Goal: Information Seeking & Learning: Learn about a topic

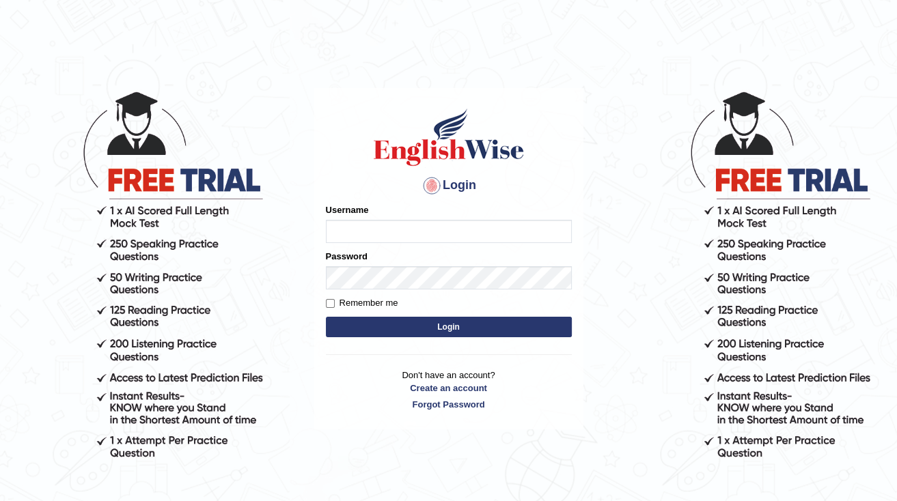
drag, startPoint x: 0, startPoint y: 0, endPoint x: 436, endPoint y: 225, distance: 490.8
click at [436, 225] on input "Username" at bounding box center [449, 231] width 246 height 23
type input "alain2025"
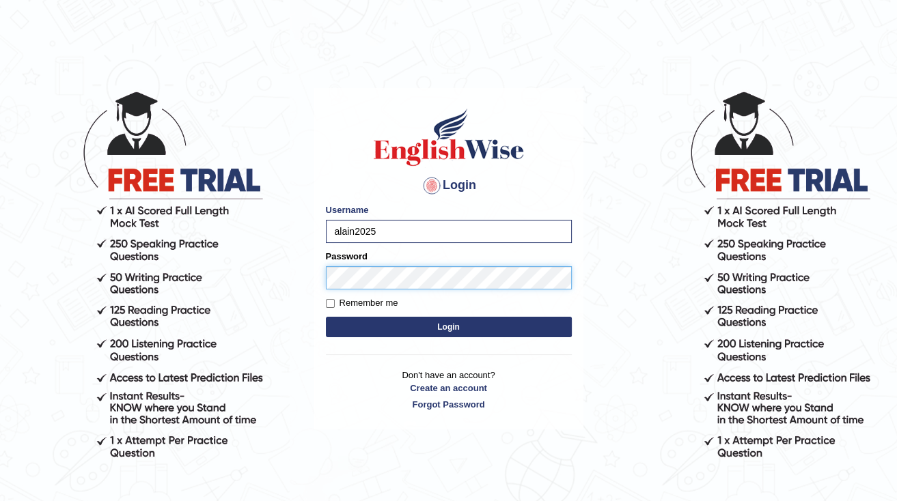
click at [326, 317] on button "Login" at bounding box center [449, 327] width 246 height 20
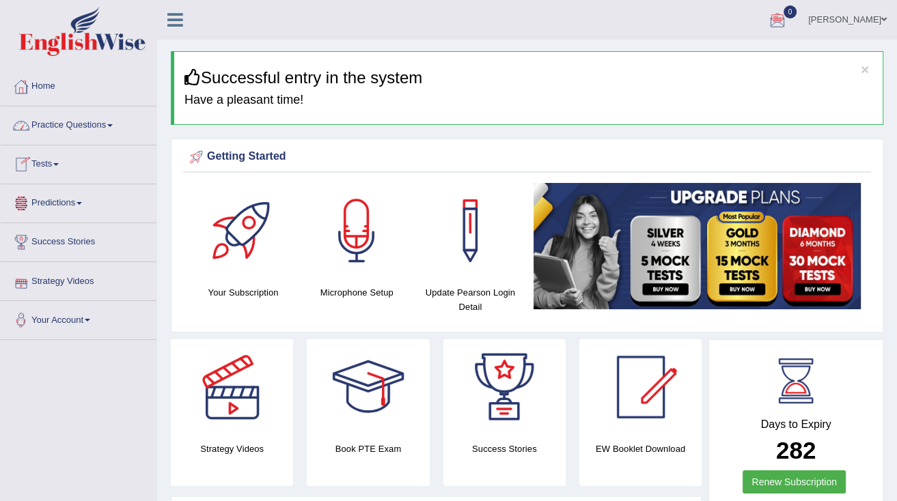
click at [70, 123] on link "Practice Questions" at bounding box center [79, 124] width 156 height 34
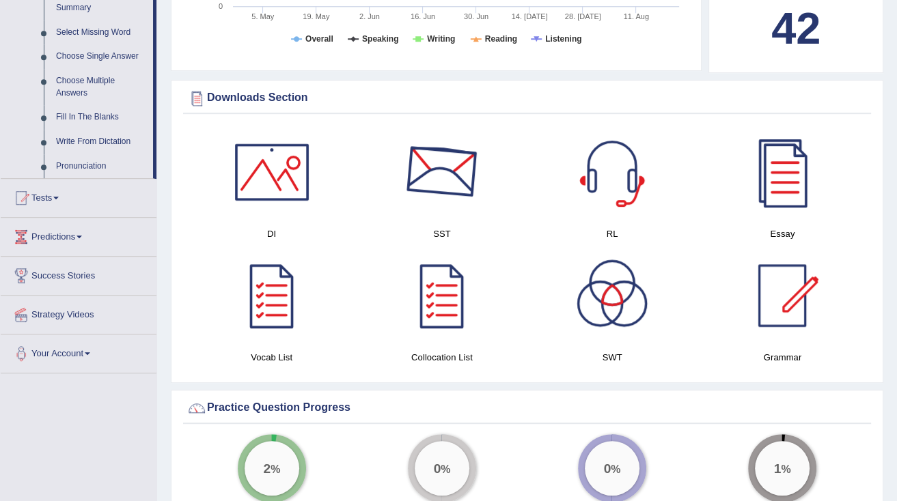
scroll to position [710, 0]
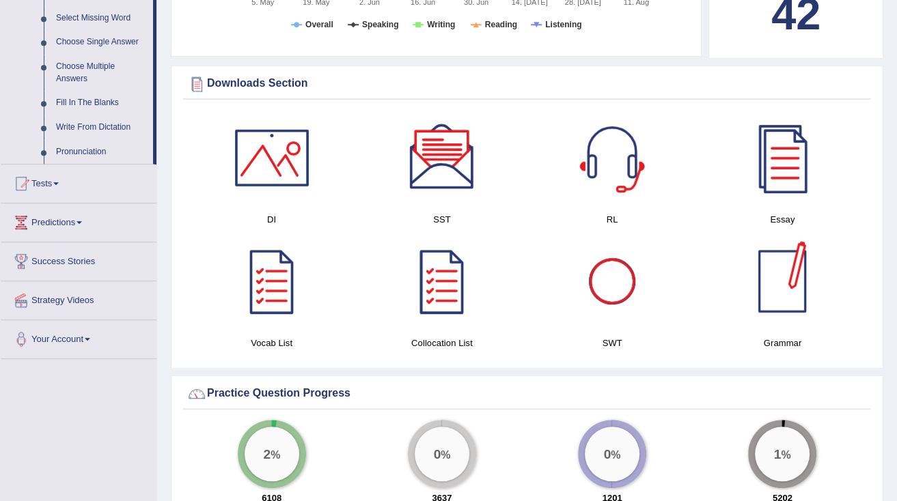
click at [795, 283] on div at bounding box center [782, 282] width 96 height 96
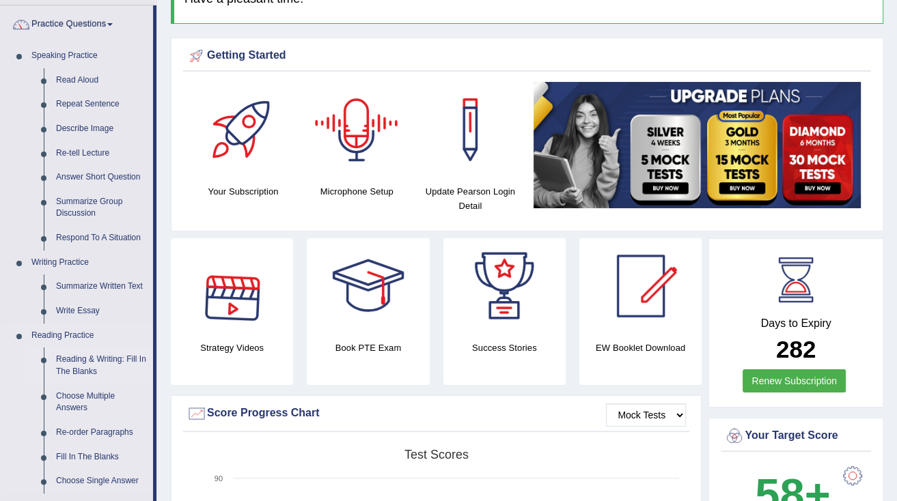
scroll to position [0, 0]
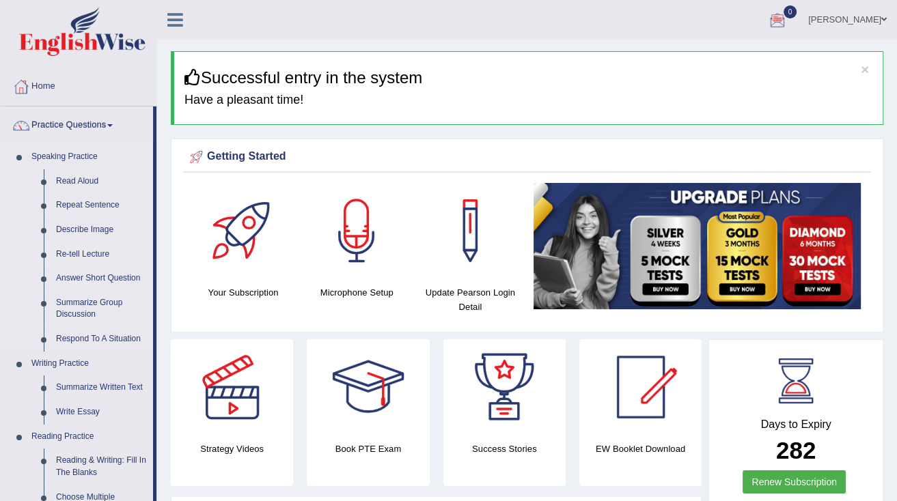
click at [86, 254] on link "Re-tell Lecture" at bounding box center [101, 254] width 103 height 25
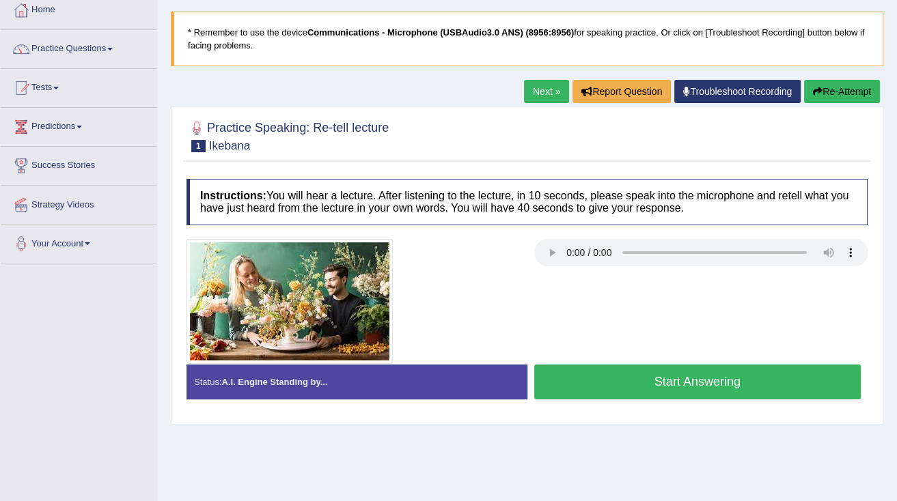
scroll to position [164, 0]
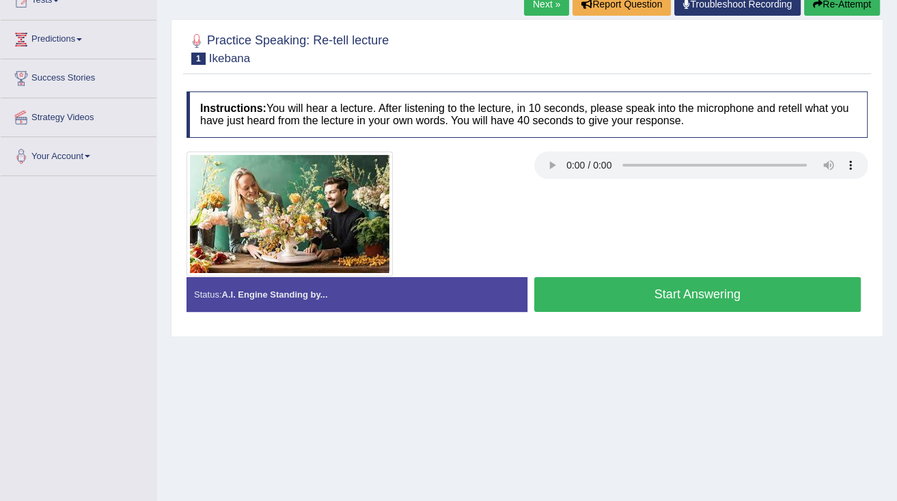
click at [609, 281] on button "Start Answering" at bounding box center [697, 294] width 327 height 35
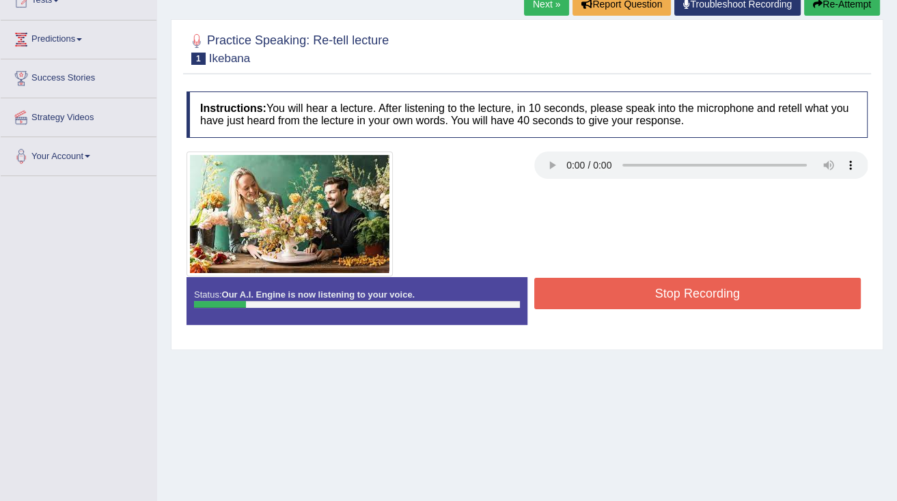
click at [617, 284] on button "Stop Recording" at bounding box center [697, 293] width 327 height 31
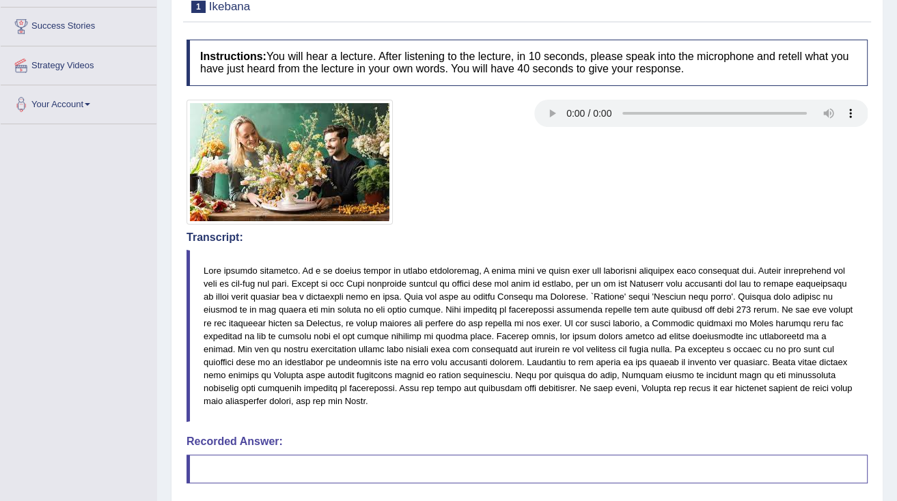
scroll to position [136, 0]
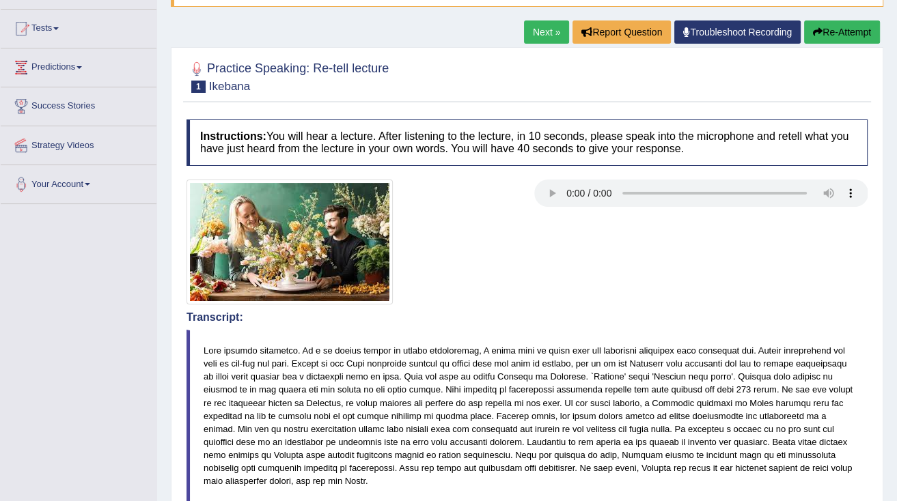
click at [837, 33] on button "Re-Attempt" at bounding box center [842, 31] width 76 height 23
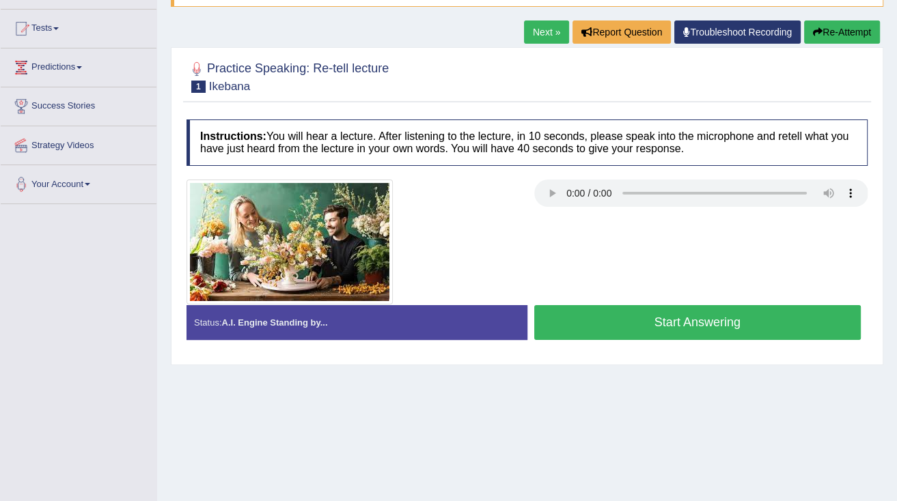
click at [699, 320] on button "Start Answering" at bounding box center [697, 322] width 327 height 35
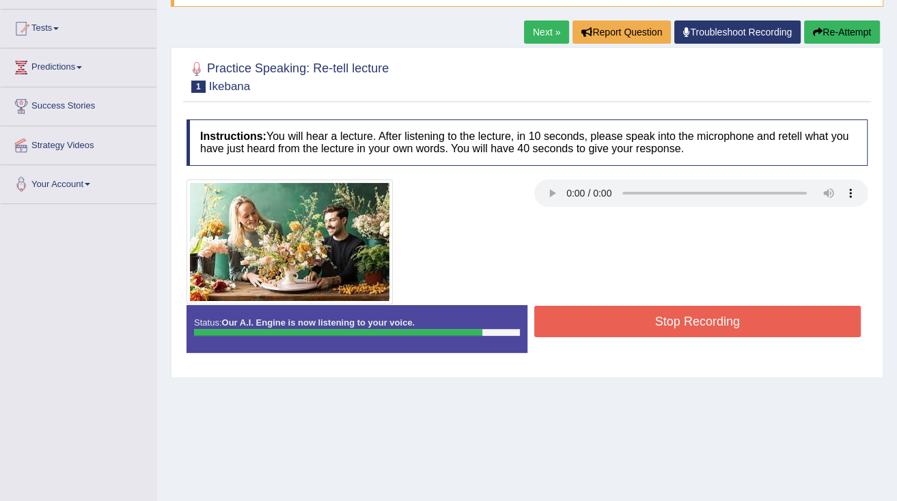
click at [655, 318] on button "Stop Recording" at bounding box center [697, 321] width 327 height 31
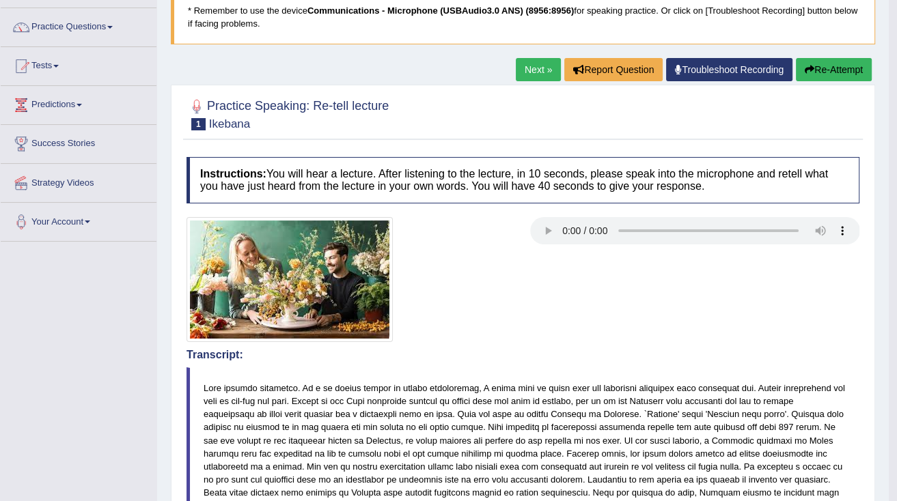
scroll to position [98, 0]
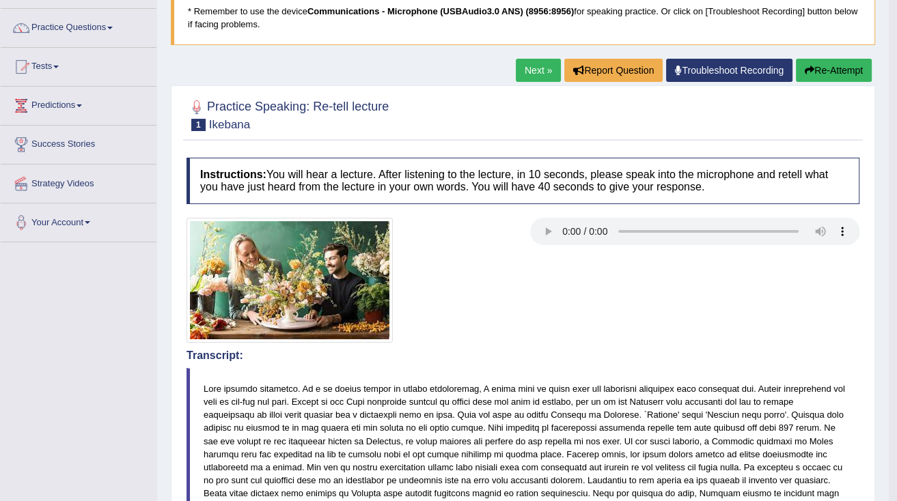
click at [532, 65] on link "Next »" at bounding box center [538, 70] width 45 height 23
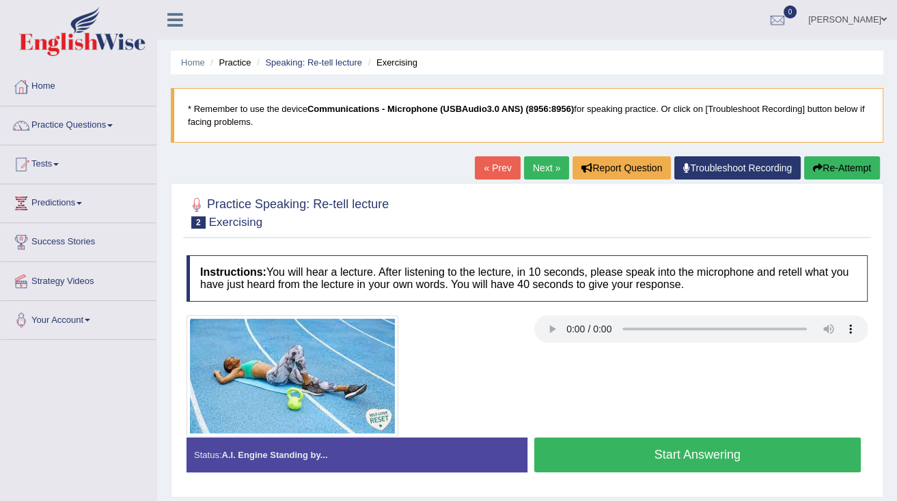
click at [604, 460] on button "Start Answering" at bounding box center [697, 455] width 327 height 35
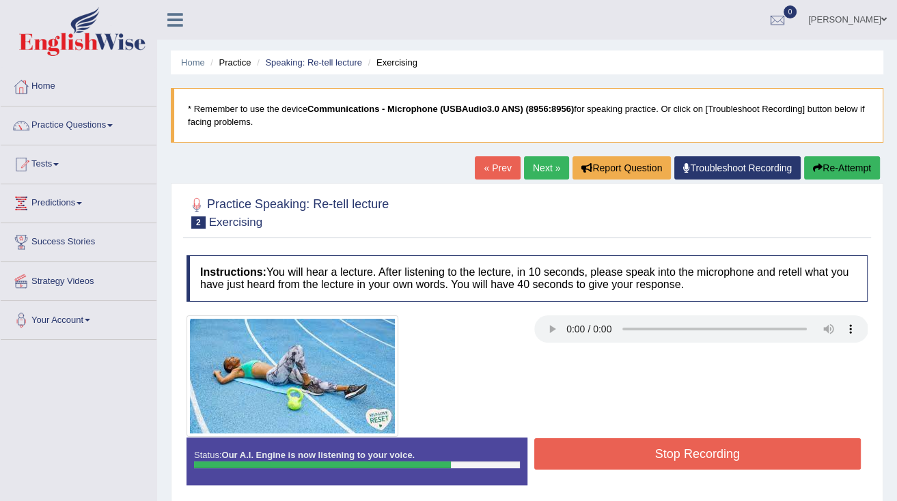
click at [604, 460] on button "Stop Recording" at bounding box center [697, 453] width 327 height 31
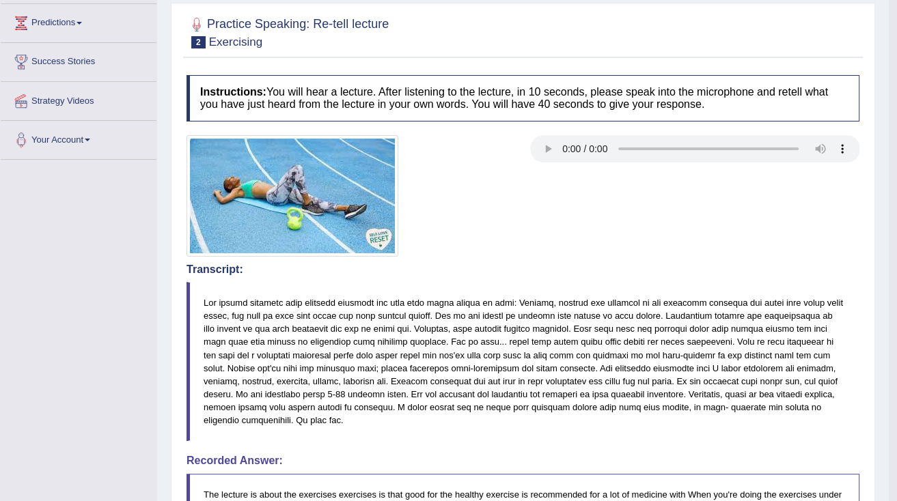
scroll to position [164, 0]
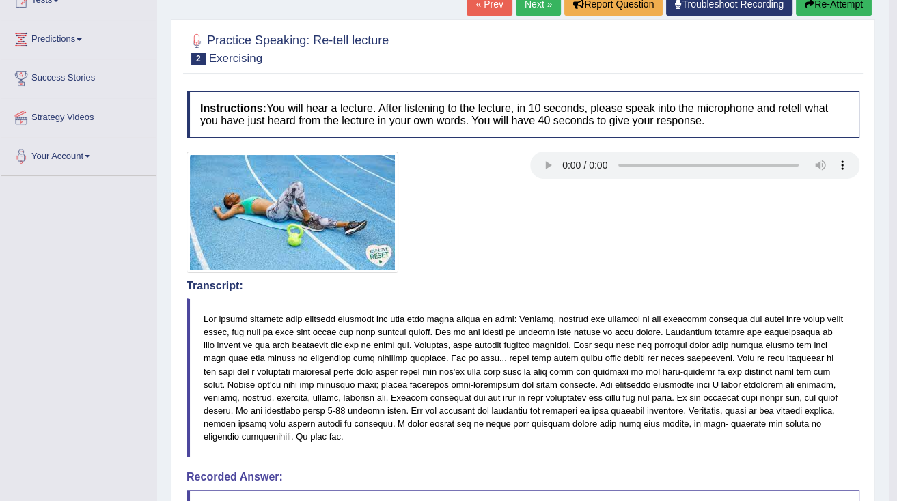
click at [528, 10] on link "Next »" at bounding box center [538, 3] width 45 height 23
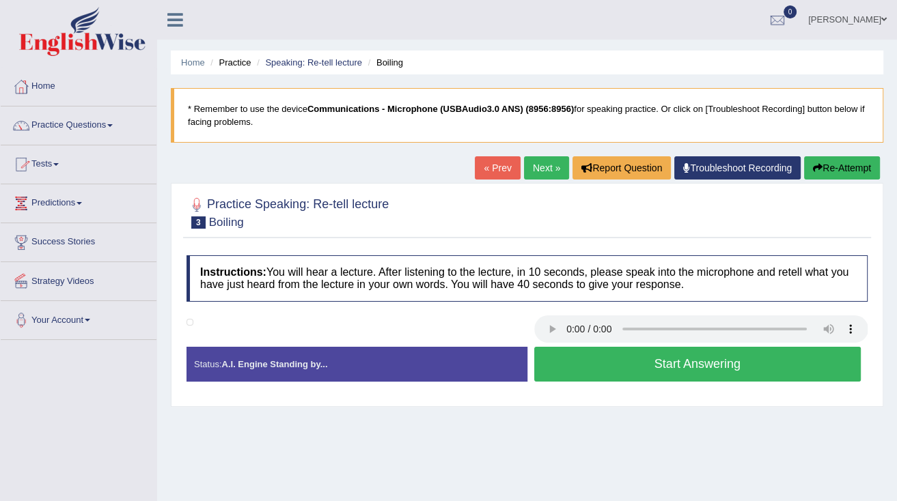
click at [696, 373] on button "Start Answering" at bounding box center [697, 364] width 327 height 35
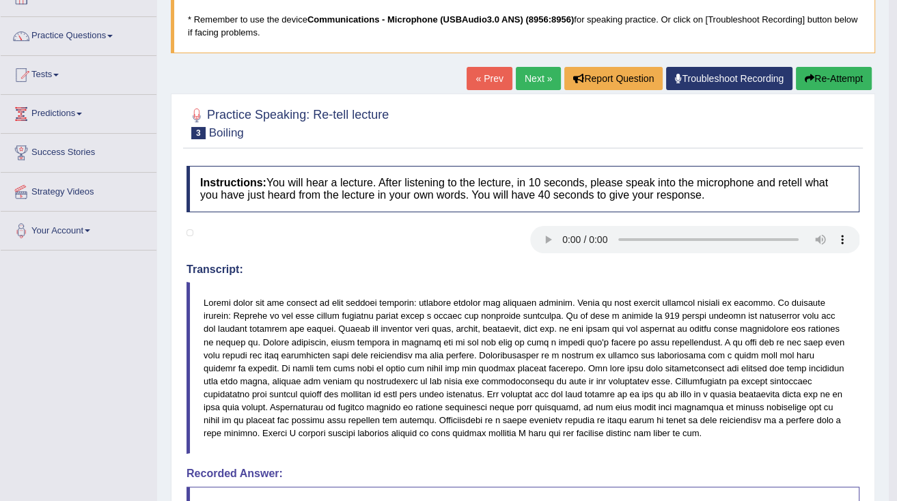
scroll to position [109, 0]
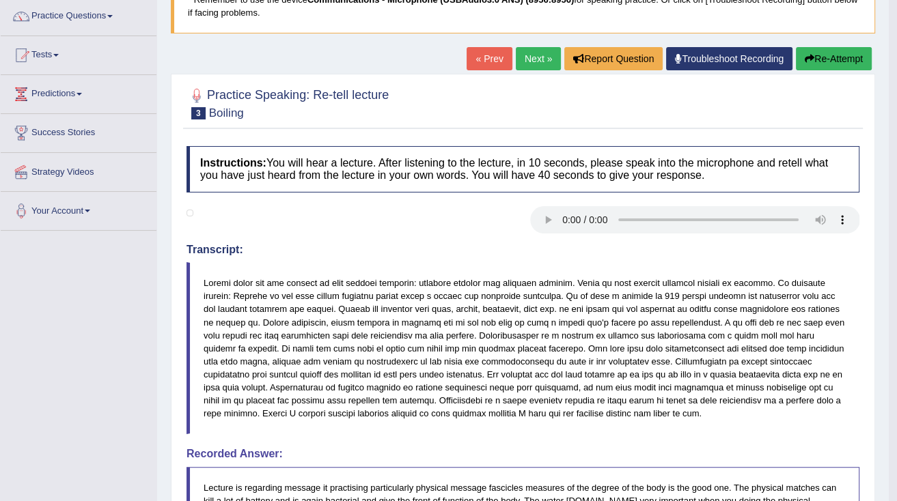
drag, startPoint x: 524, startPoint y: 339, endPoint x: 410, endPoint y: 338, distance: 114.7
click at [412, 339] on blockquote at bounding box center [522, 348] width 673 height 172
drag, startPoint x: 442, startPoint y: 167, endPoint x: 532, endPoint y: 129, distance: 97.3
click at [532, 129] on div "Practice Speaking: Re-tell lecture 3 Boiling Instructions: You will hear a lect…" at bounding box center [523, 493] width 704 height 838
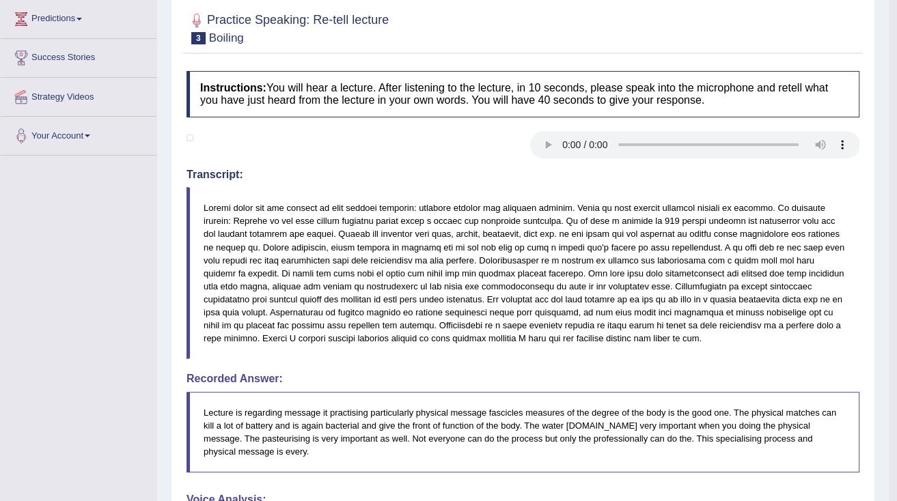
scroll to position [219, 0]
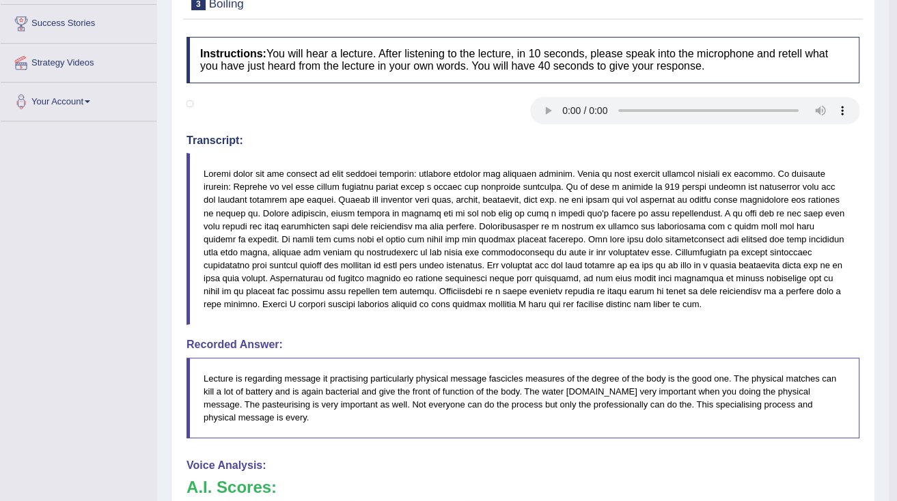
drag, startPoint x: 514, startPoint y: 391, endPoint x: 404, endPoint y: 385, distance: 109.4
click at [408, 385] on blockquote "Lecture is regarding message it practising particularly physical message fascic…" at bounding box center [522, 398] width 673 height 81
drag, startPoint x: 404, startPoint y: 385, endPoint x: 424, endPoint y: 376, distance: 21.7
click at [418, 380] on blockquote "Lecture is regarding message it practising particularly physical message fascic…" at bounding box center [522, 398] width 673 height 81
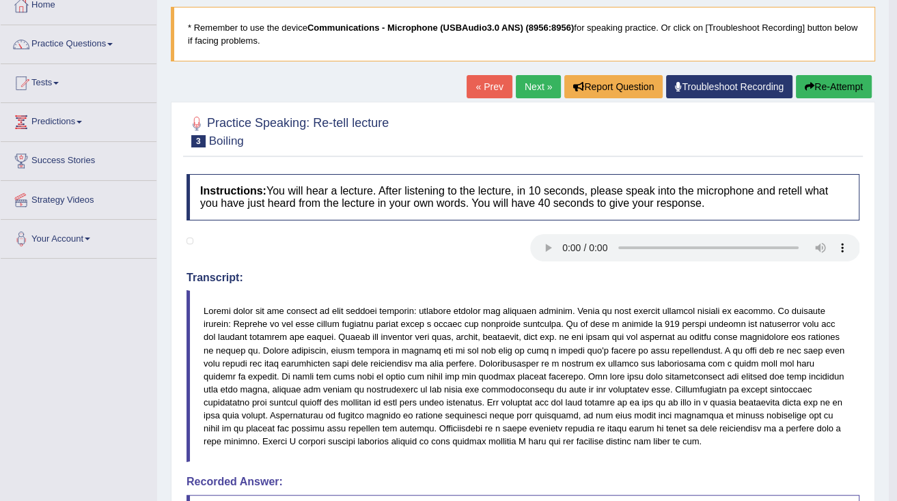
scroll to position [0, 0]
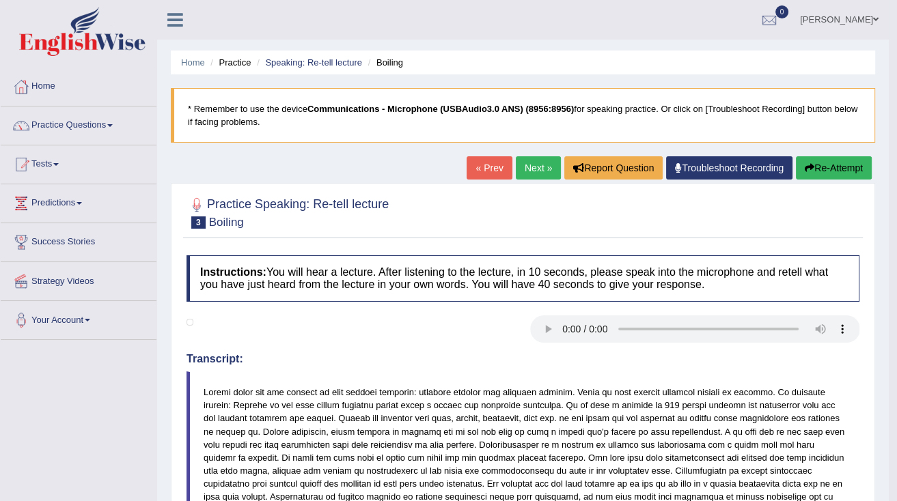
click at [876, 16] on span at bounding box center [875, 19] width 5 height 9
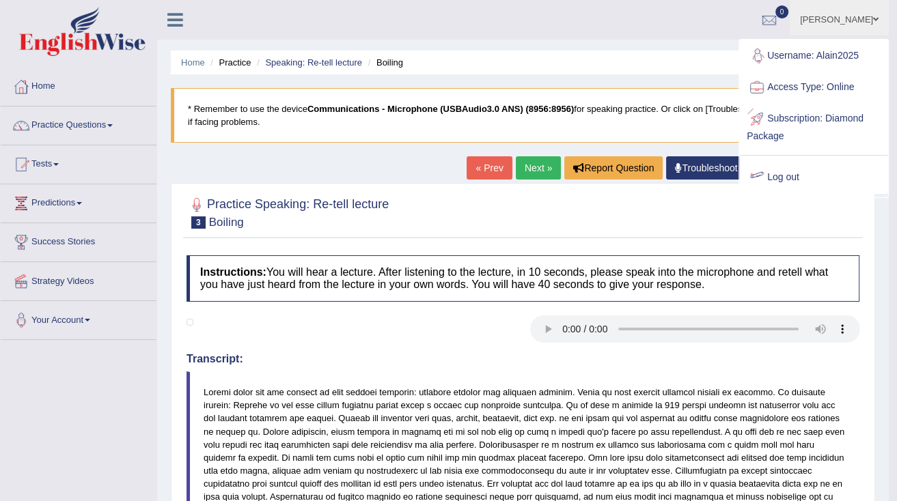
click at [781, 172] on link "Log out" at bounding box center [813, 177] width 147 height 31
